Goal: Navigation & Orientation: Find specific page/section

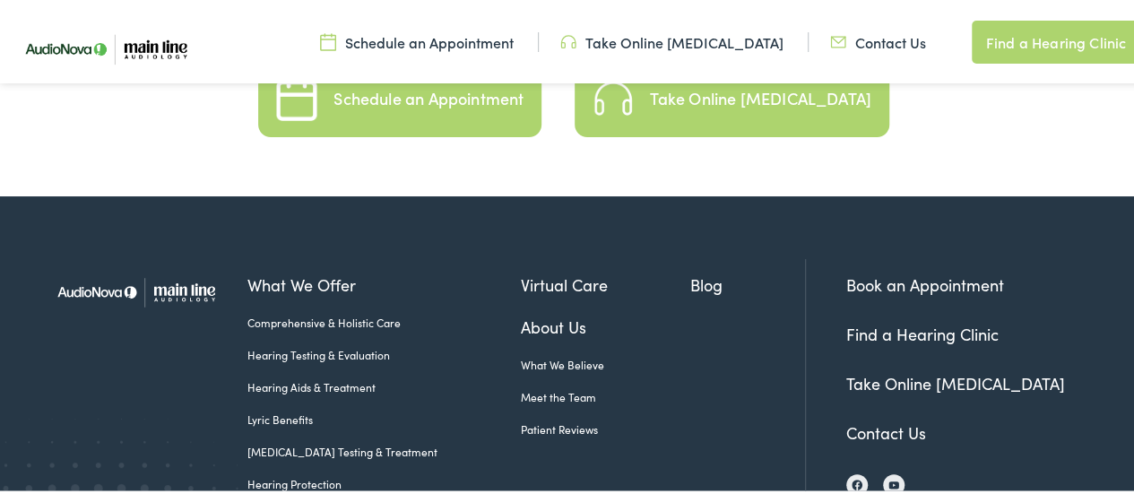
scroll to position [4064, 0]
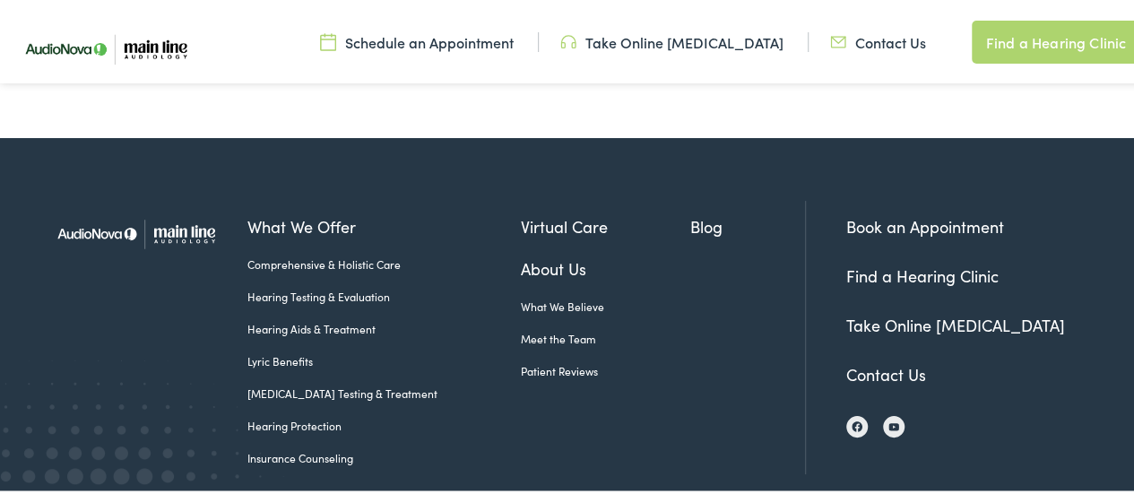
click at [910, 262] on link "Find a Hearing Clinic" at bounding box center [922, 273] width 152 height 22
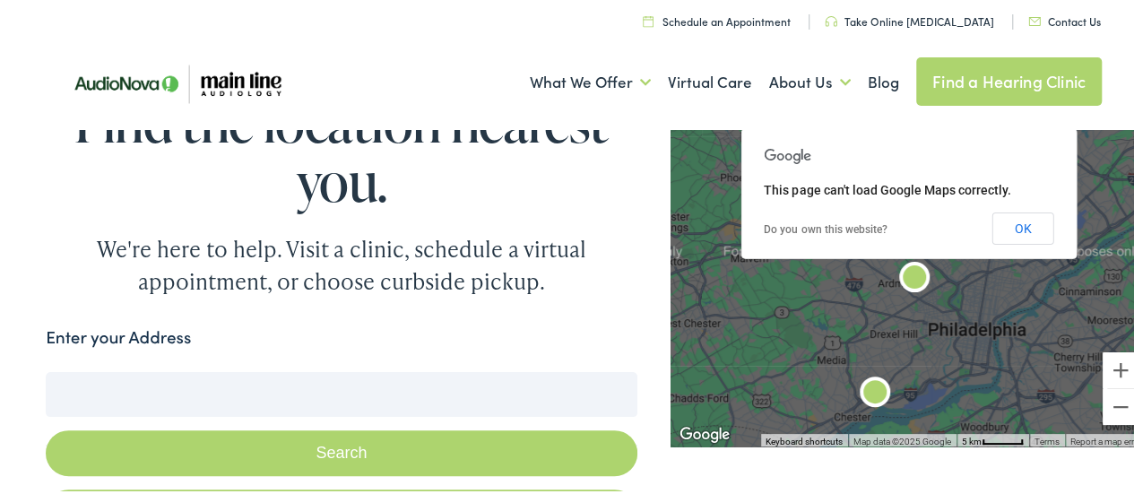
click at [252, 74] on img at bounding box center [176, 81] width 260 height 87
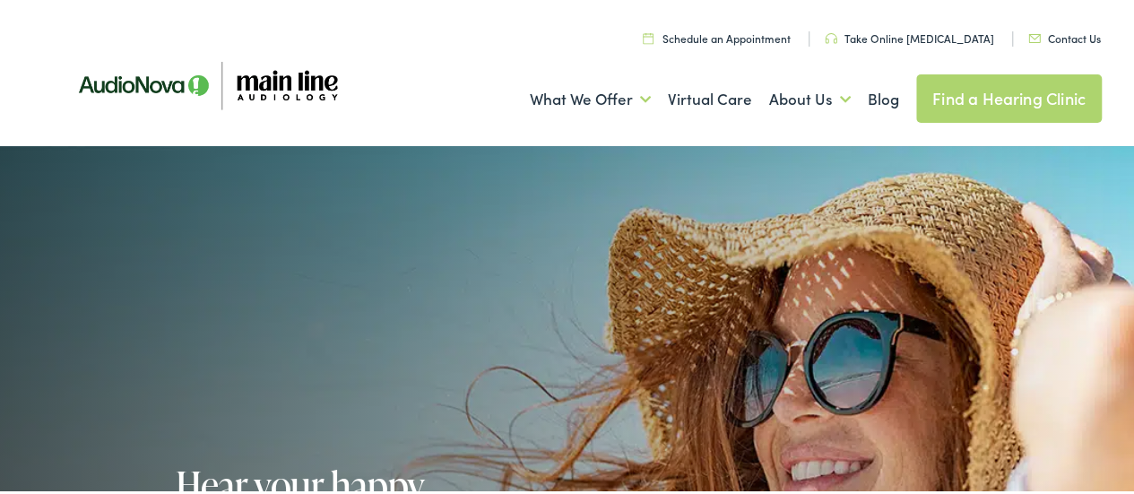
click at [438, 51] on div "What We Offer Comprehensive & Holistic Care Hearing Testing & Evaluation Hearin…" at bounding box center [574, 96] width 1056 height 93
